Goal: Information Seeking & Learning: Find specific fact

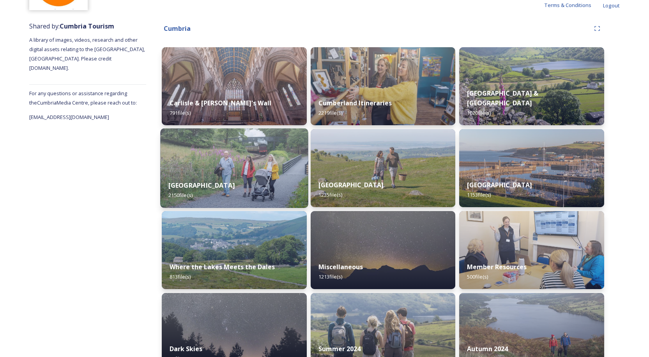
scroll to position [78, 0]
click at [242, 163] on img at bounding box center [234, 168] width 148 height 80
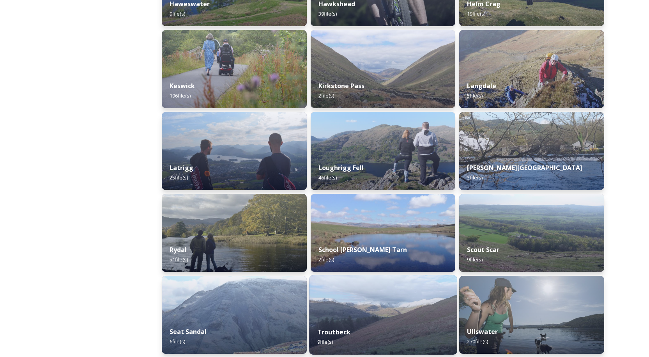
scroll to position [663, 0]
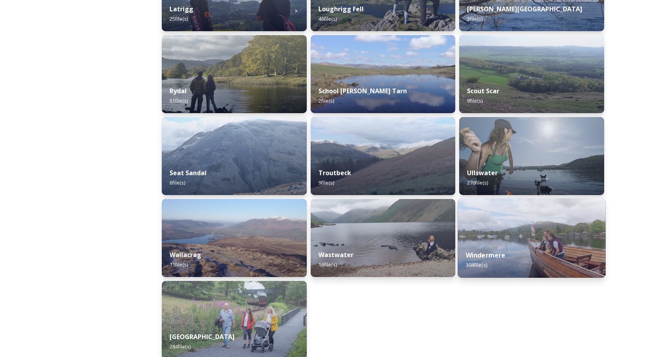
click at [508, 227] on img at bounding box center [532, 238] width 148 height 80
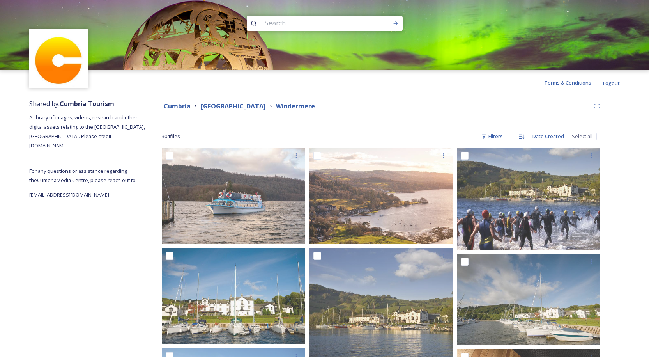
click at [276, 20] on input at bounding box center [314, 23] width 107 height 17
type input "lake"
click at [395, 23] on icon at bounding box center [396, 23] width 6 height 6
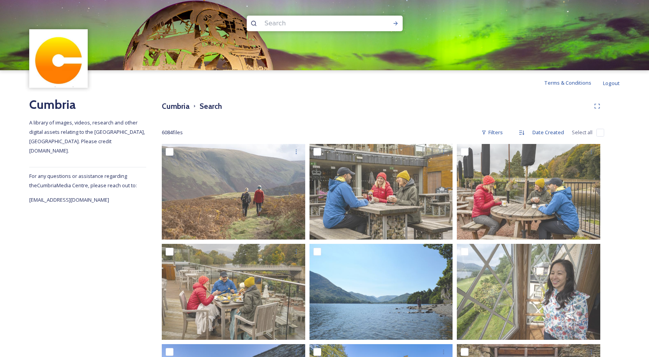
click at [291, 20] on input at bounding box center [314, 23] width 107 height 17
type input "[PERSON_NAME]"
click at [393, 23] on icon at bounding box center [396, 23] width 6 height 6
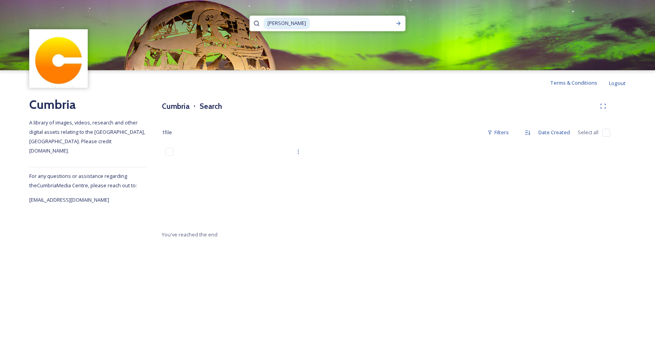
click at [311, 20] on input at bounding box center [351, 23] width 81 height 17
type input "b"
type input "langdale"
click at [397, 23] on icon at bounding box center [398, 23] width 6 height 6
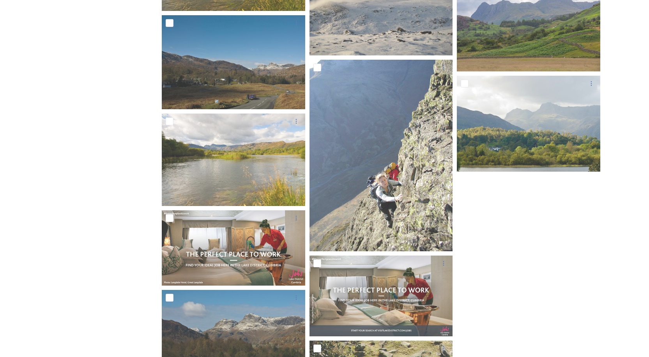
scroll to position [1517, 0]
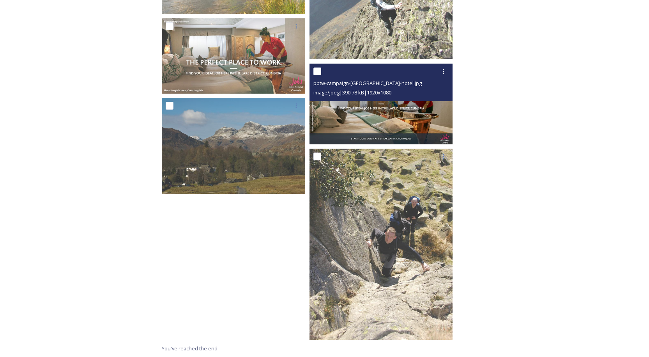
click at [362, 103] on img at bounding box center [380, 104] width 143 height 81
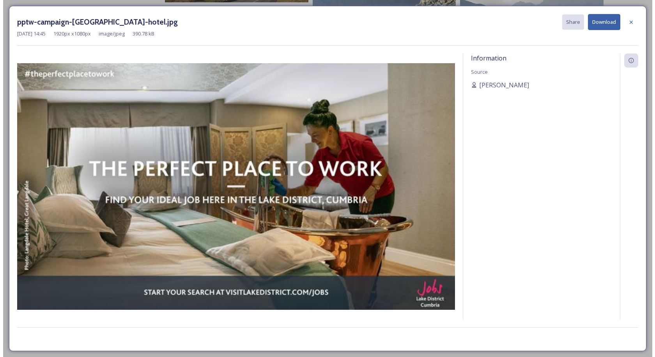
scroll to position [1433, 0]
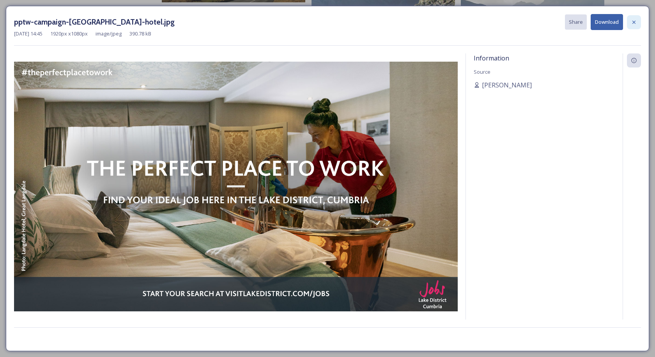
click at [632, 20] on icon at bounding box center [634, 22] width 6 height 6
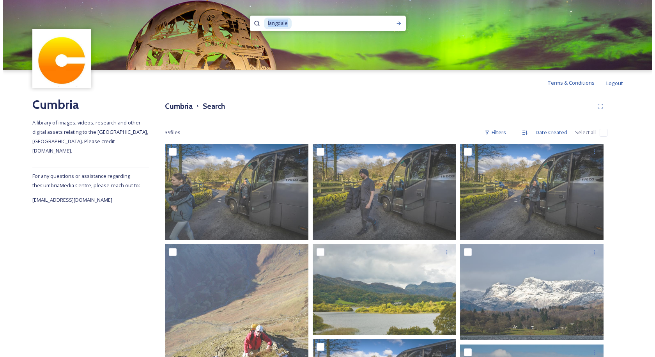
scroll to position [1, 0]
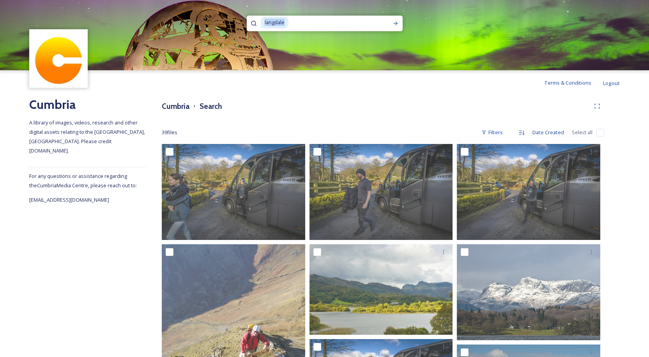
drag, startPoint x: 287, startPoint y: 23, endPoint x: 213, endPoint y: 29, distance: 74.3
click at [218, 29] on div "langdale" at bounding box center [324, 35] width 649 height 70
click at [395, 23] on icon at bounding box center [395, 23] width 4 height 4
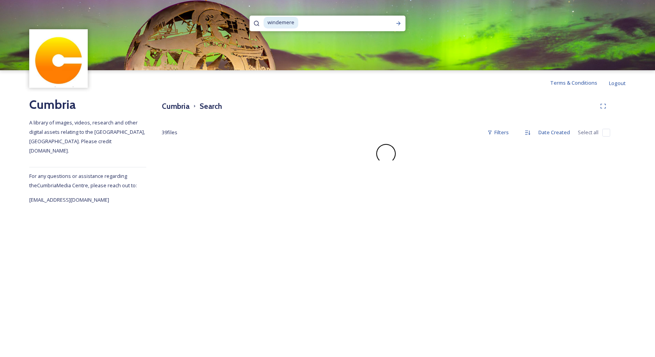
click at [282, 21] on span "windemere" at bounding box center [281, 22] width 35 height 11
click at [397, 23] on icon at bounding box center [398, 23] width 6 height 6
click at [265, 21] on input at bounding box center [317, 23] width 107 height 17
click at [398, 24] on icon at bounding box center [398, 23] width 6 height 6
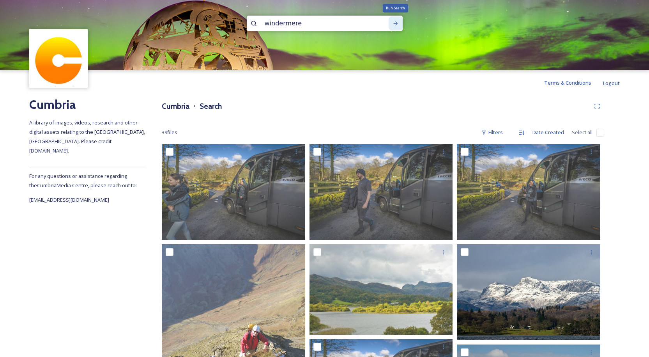
click at [393, 23] on icon at bounding box center [396, 23] width 6 height 6
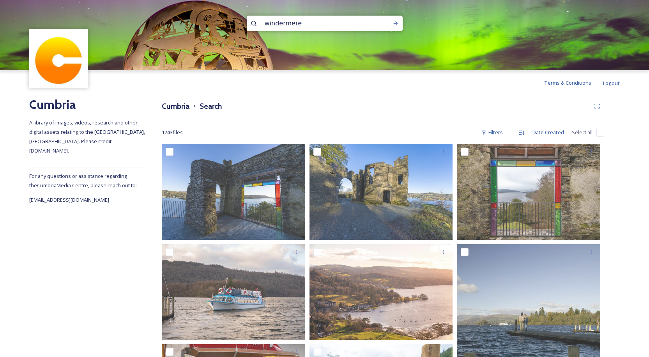
scroll to position [1, 0]
drag, startPoint x: 305, startPoint y: 24, endPoint x: 210, endPoint y: 29, distance: 94.8
click at [214, 29] on div "windermere" at bounding box center [324, 35] width 649 height 70
click at [394, 22] on icon at bounding box center [396, 23] width 6 height 6
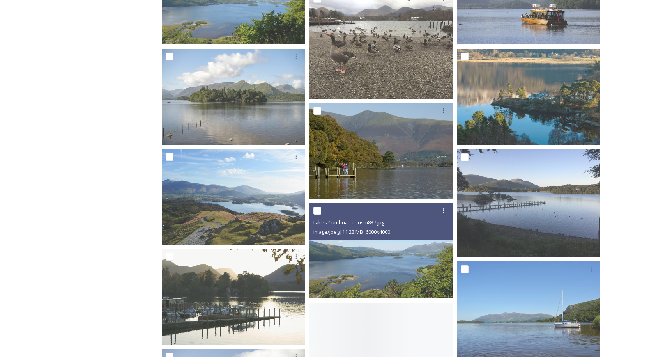
scroll to position [1364, 0]
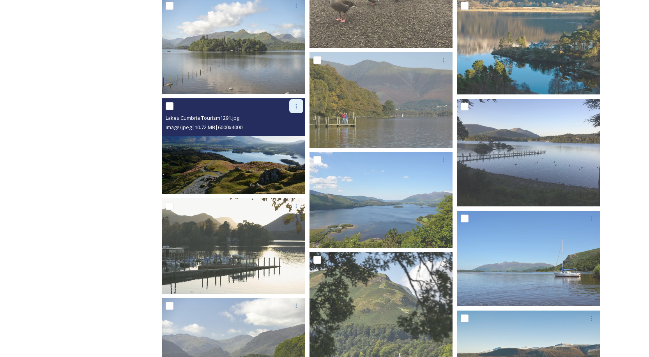
click at [295, 106] on icon at bounding box center [296, 106] width 6 height 6
click at [285, 136] on span "Download" at bounding box center [287, 137] width 24 height 7
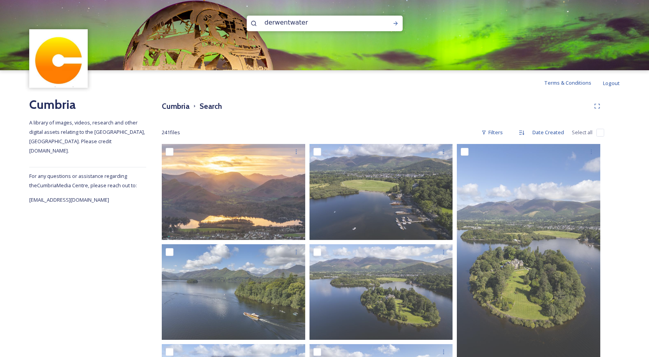
scroll to position [0, 0]
drag, startPoint x: 297, startPoint y: 23, endPoint x: 197, endPoint y: 22, distance: 100.6
click at [203, 23] on div "derwentwater" at bounding box center [324, 35] width 649 height 70
type input "wastwater"
click at [395, 23] on icon at bounding box center [396, 23] width 6 height 6
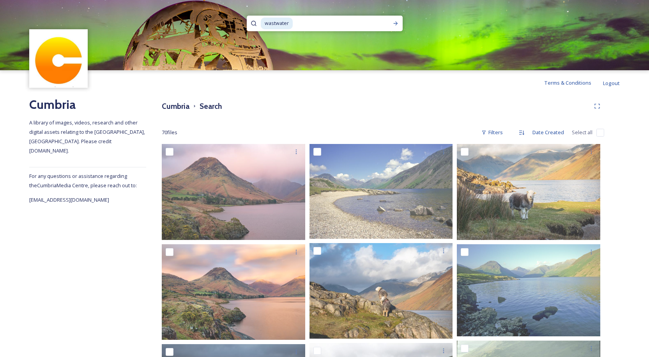
drag, startPoint x: 292, startPoint y: 22, endPoint x: 304, endPoint y: 26, distance: 13.3
click at [292, 22] on span "wastwater" at bounding box center [277, 23] width 32 height 11
drag, startPoint x: 275, startPoint y: 26, endPoint x: 241, endPoint y: 26, distance: 34.7
click at [241, 26] on div "wastwater" at bounding box center [324, 35] width 649 height 70
type input "w"
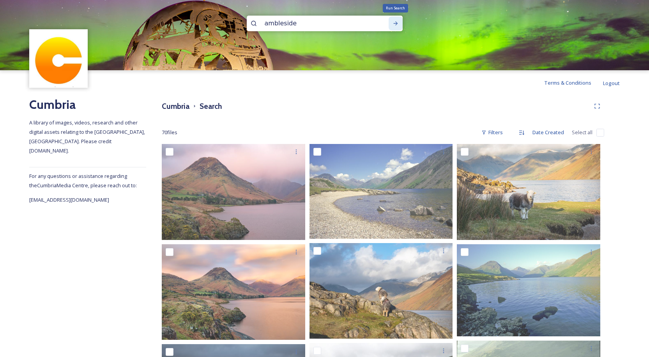
click at [394, 23] on icon at bounding box center [396, 23] width 6 height 6
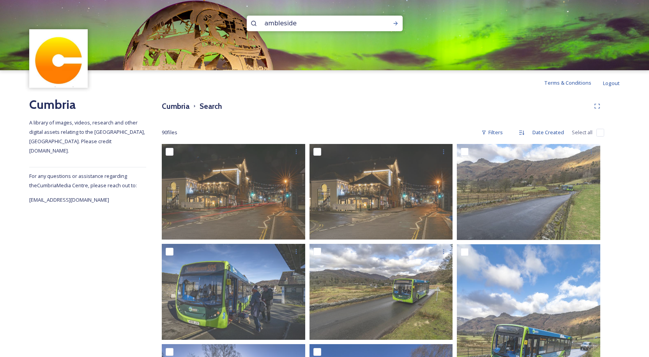
scroll to position [1, 0]
drag, startPoint x: 295, startPoint y: 25, endPoint x: 221, endPoint y: 28, distance: 73.3
click at [222, 28] on div "ambleside" at bounding box center [324, 35] width 649 height 70
type input "w"
click at [394, 23] on icon at bounding box center [396, 23] width 6 height 6
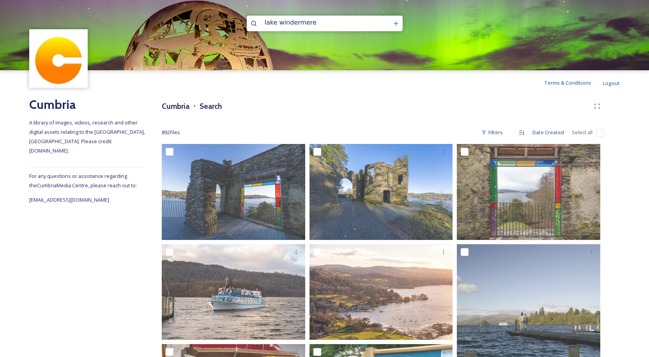
drag, startPoint x: 319, startPoint y: 21, endPoint x: 177, endPoint y: 22, distance: 141.5
click at [181, 23] on div "lake windermere" at bounding box center [324, 35] width 649 height 70
type input "ullswater"
click at [394, 23] on icon at bounding box center [396, 23] width 6 height 6
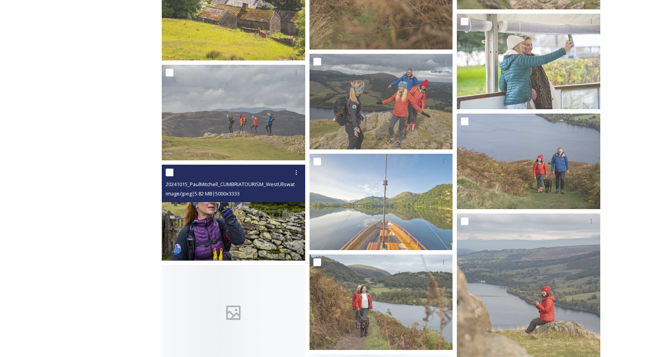
scroll to position [4873, 0]
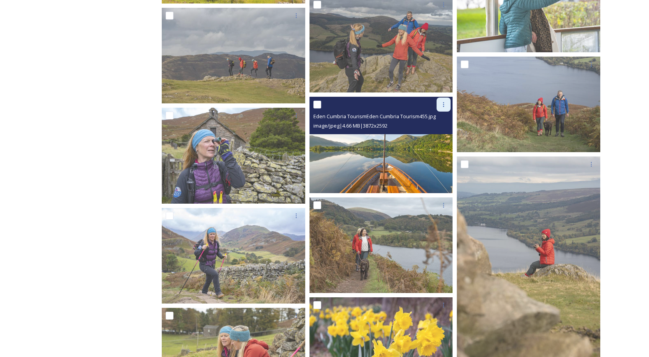
click at [443, 104] on icon at bounding box center [443, 104] width 6 height 6
click at [427, 138] on span "Download" at bounding box center [435, 136] width 24 height 7
